Goal: Information Seeking & Learning: Learn about a topic

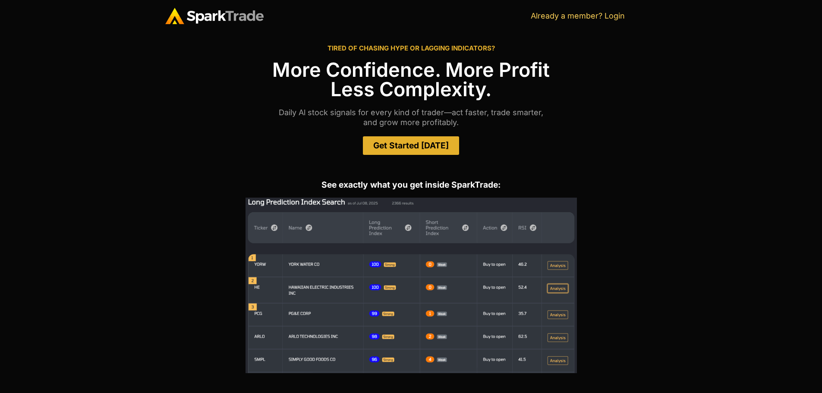
click at [32, 194] on div "See exactly what you get inside SparkTrade:" at bounding box center [411, 277] width 822 height 218
drag, startPoint x: 162, startPoint y: 11, endPoint x: 174, endPoint y: 14, distance: 12.9
click at [174, 14] on section "LOGIN Already a member? Login" at bounding box center [411, 16] width 822 height 32
click at [175, 22] on img at bounding box center [214, 16] width 98 height 16
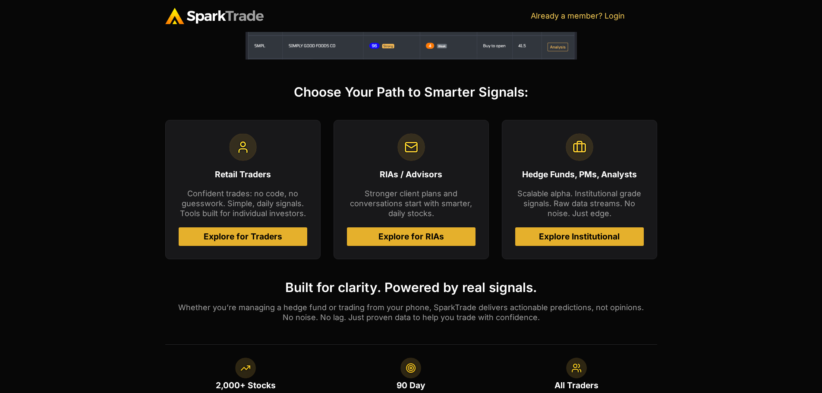
scroll to position [311, 0]
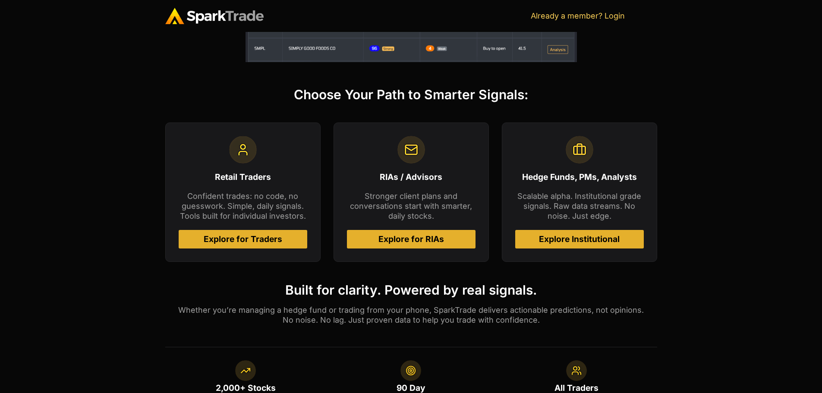
click at [262, 242] on span "Explore for Traders" at bounding box center [243, 239] width 79 height 8
